Goal: Information Seeking & Learning: Learn about a topic

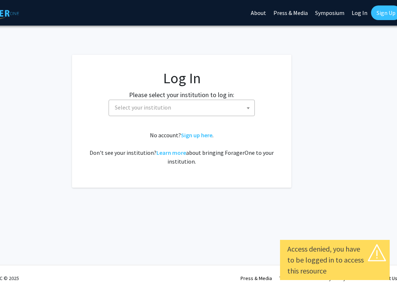
scroll to position [0, 42]
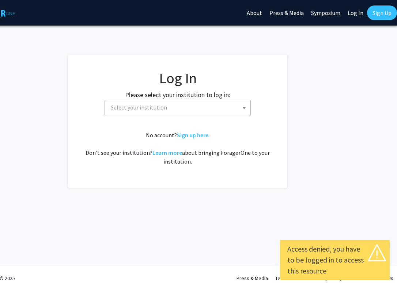
click at [354, 16] on link "Log In" at bounding box center [355, 13] width 23 height 26
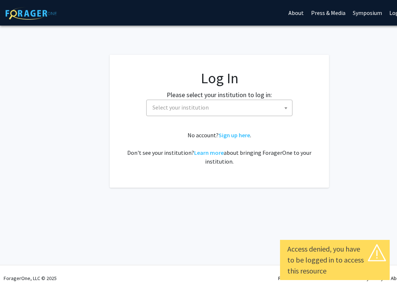
select select "34"
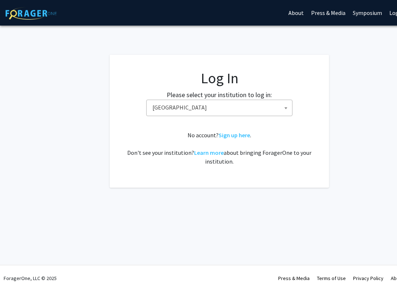
click at [212, 111] on span "[GEOGRAPHIC_DATA]" at bounding box center [220, 107] width 142 height 15
type input "s"
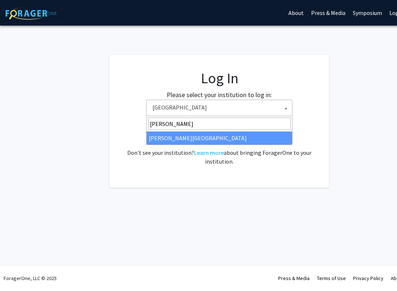
type input "[PERSON_NAME]"
select select "24"
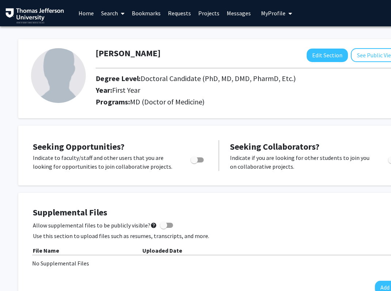
click at [37, 14] on img at bounding box center [34, 15] width 58 height 15
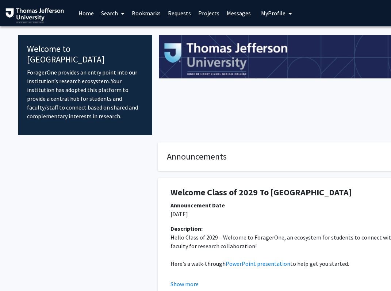
click at [122, 12] on icon at bounding box center [123, 14] width 4 height 6
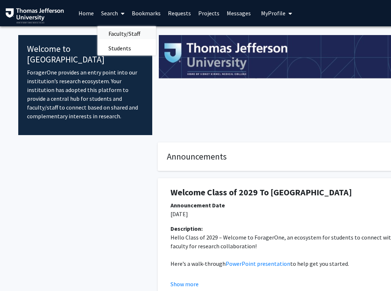
click at [113, 30] on span "Faculty/Staff" at bounding box center [125, 33] width 54 height 15
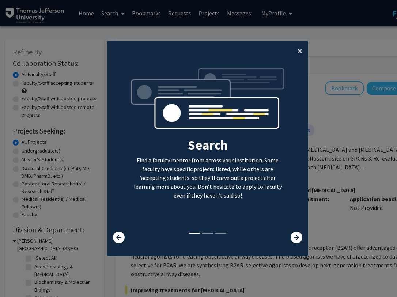
click at [297, 48] on span "×" at bounding box center [299, 50] width 5 height 11
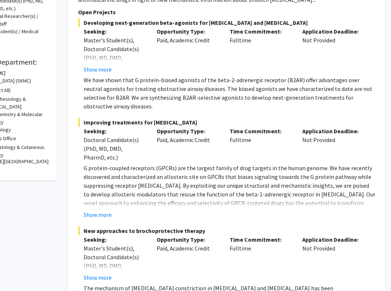
scroll to position [168, 47]
click at [102, 68] on button "Show more" at bounding box center [98, 69] width 28 height 9
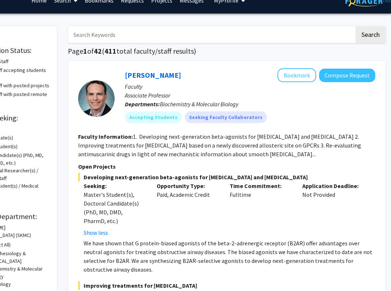
scroll to position [0, 47]
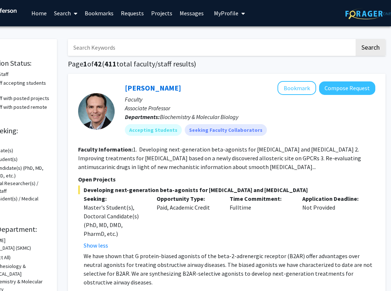
click at [123, 49] on input "Search Keywords" at bounding box center [211, 47] width 287 height 17
click at [356, 39] on button "Search" at bounding box center [371, 47] width 30 height 17
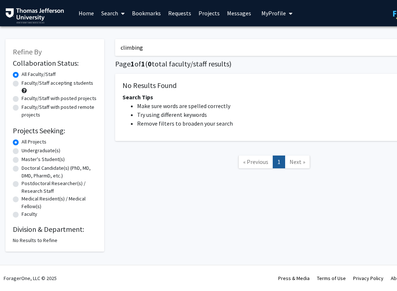
click at [123, 49] on input "climbing" at bounding box center [258, 47] width 287 height 17
type input "rock"
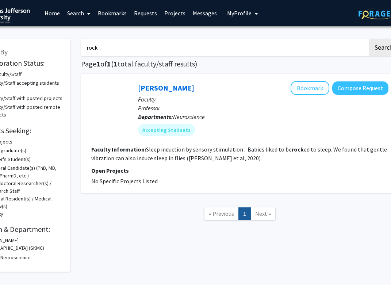
scroll to position [0, 34]
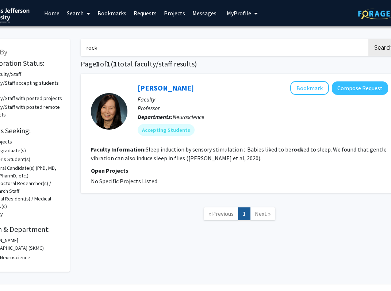
click at [125, 48] on input "rock" at bounding box center [224, 47] width 287 height 17
type input "c"
type input "art"
click at [369, 39] on button "Search" at bounding box center [384, 47] width 30 height 17
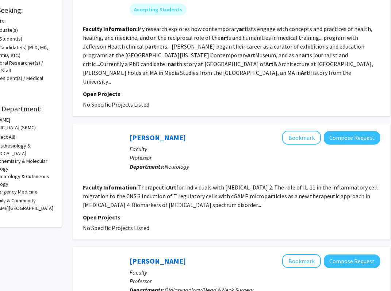
scroll to position [146, 42]
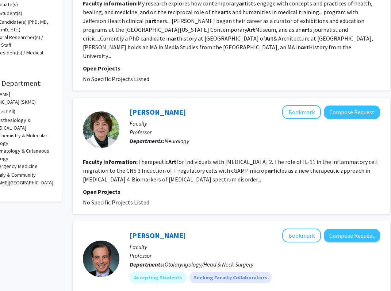
click at [183, 187] on p "Open Projects" at bounding box center [231, 191] width 297 height 9
click at [183, 175] on fg-search-faculty "Silva Markovic-Plese Bookmark Compose Request Faculty Professor Departments: Ne…" at bounding box center [231, 156] width 297 height 102
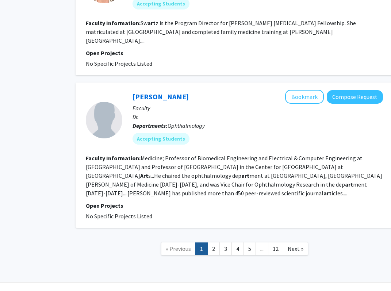
scroll to position [1493, 39]
drag, startPoint x: 183, startPoint y: 175, endPoint x: 214, endPoint y: 233, distance: 65.7
click at [214, 243] on link "2" at bounding box center [214, 249] width 12 height 13
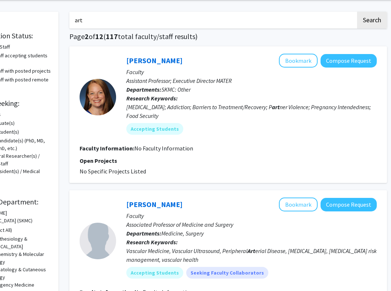
scroll to position [28, 46]
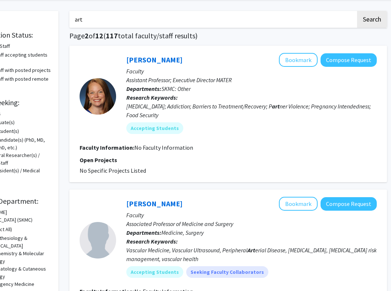
click at [114, 23] on input "art" at bounding box center [212, 19] width 287 height 17
type input "d"
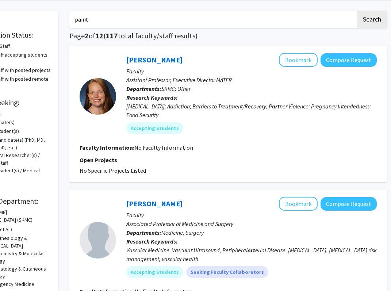
type input "paint"
click at [357, 11] on button "Search" at bounding box center [372, 19] width 30 height 17
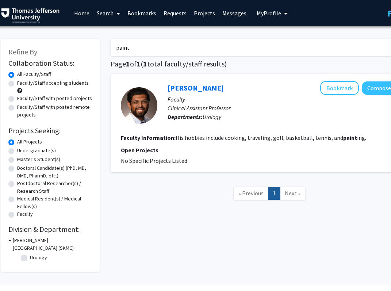
scroll to position [0, 7]
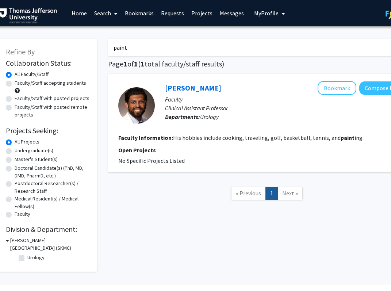
click at [108, 15] on link "Search" at bounding box center [106, 13] width 31 height 26
